Goal: Check status: Check status

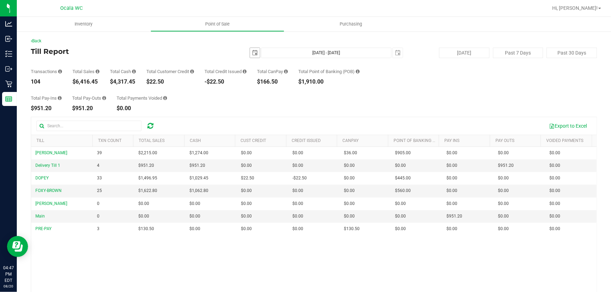
click at [256, 52] on span "select" at bounding box center [255, 53] width 10 height 10
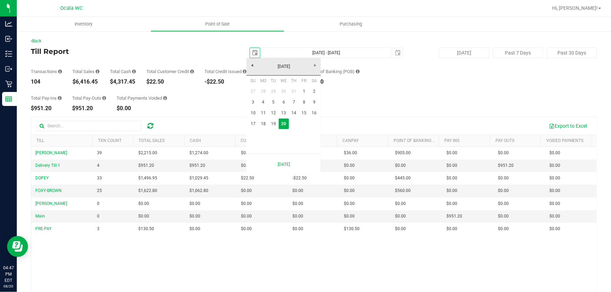
scroll to position [0, 18]
click at [264, 124] on link "18" at bounding box center [263, 124] width 10 height 11
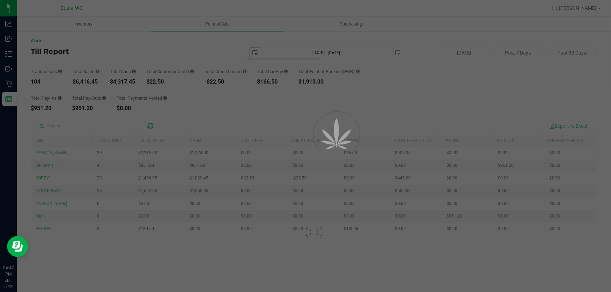
type input "[DATE]"
type input "[DATE] - [DATE]"
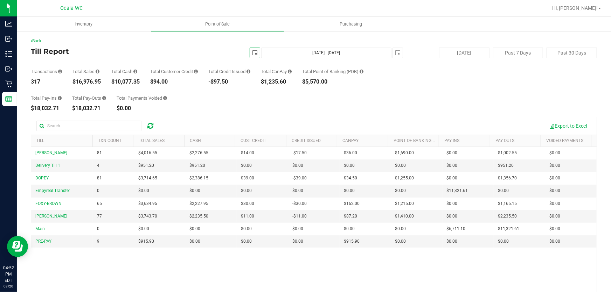
click at [252, 53] on span "select" at bounding box center [255, 53] width 6 height 6
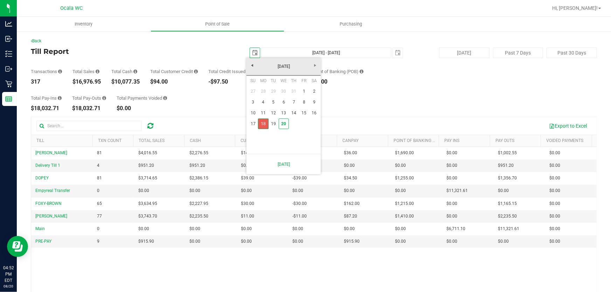
click at [265, 125] on link "18" at bounding box center [263, 124] width 10 height 11
